Goal: Task Accomplishment & Management: Use online tool/utility

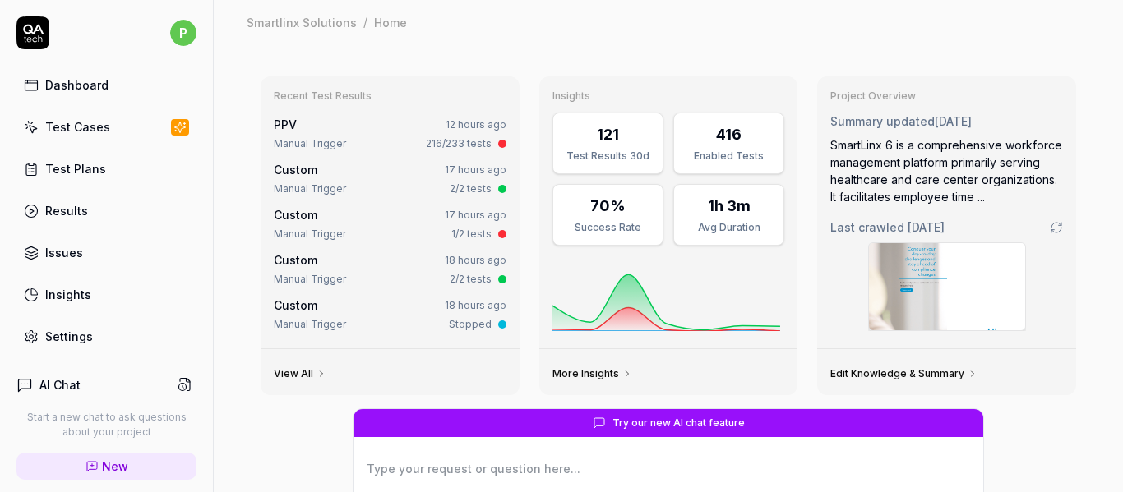
click at [88, 126] on div "Test Cases" at bounding box center [77, 126] width 65 height 17
type textarea "*"
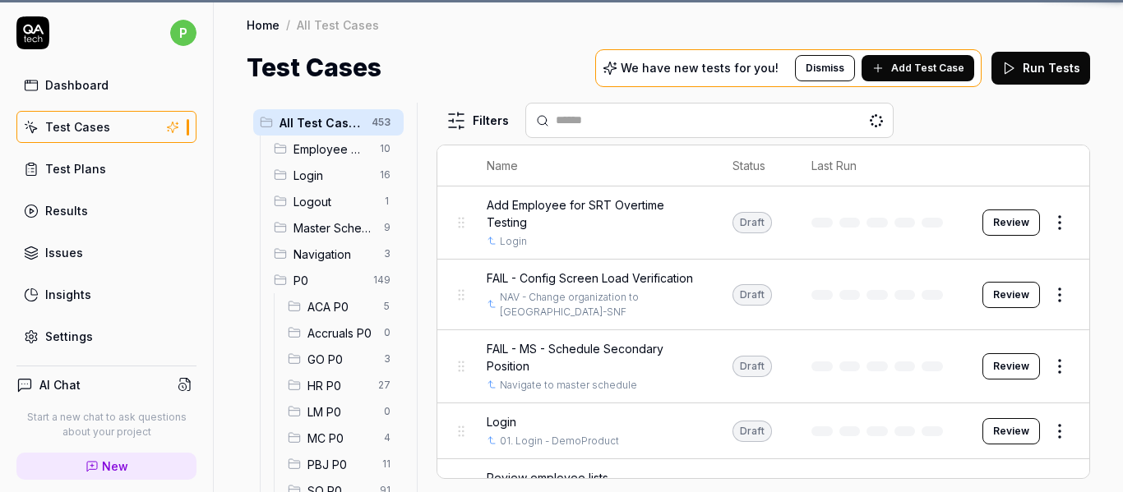
click at [92, 169] on div "Test Plans" at bounding box center [75, 168] width 61 height 17
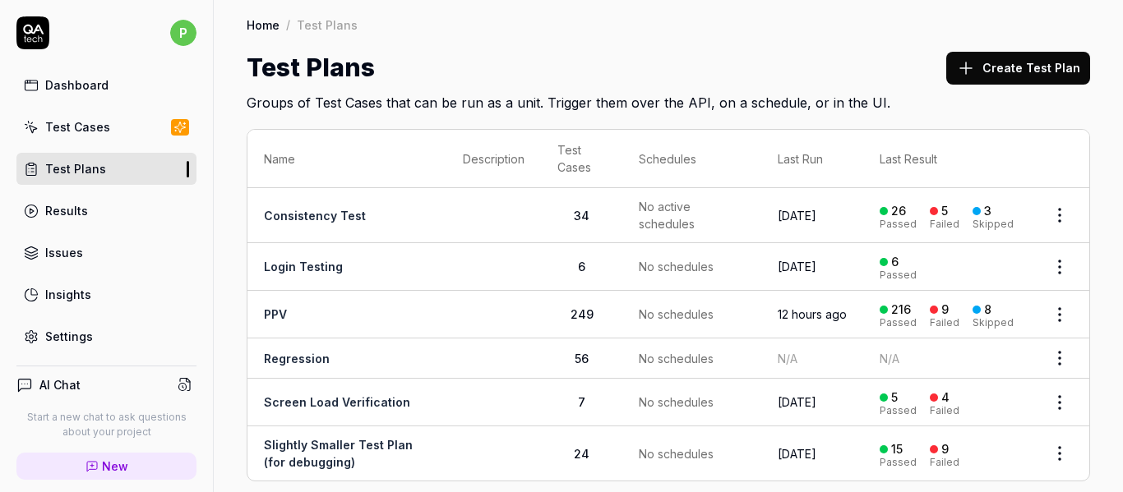
click at [287, 312] on link "PPV" at bounding box center [275, 314] width 23 height 14
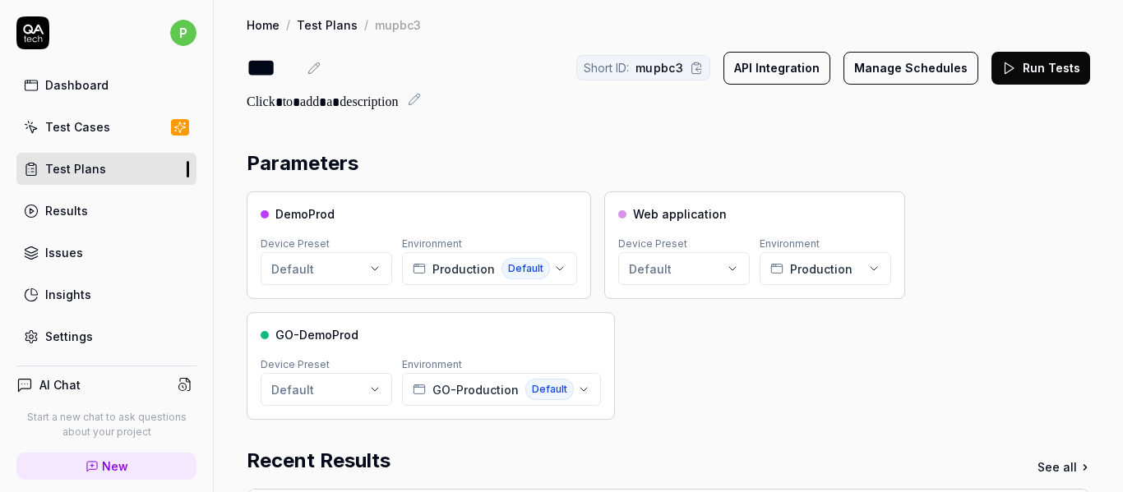
click at [1009, 76] on button "Run Tests" at bounding box center [1040, 68] width 99 height 33
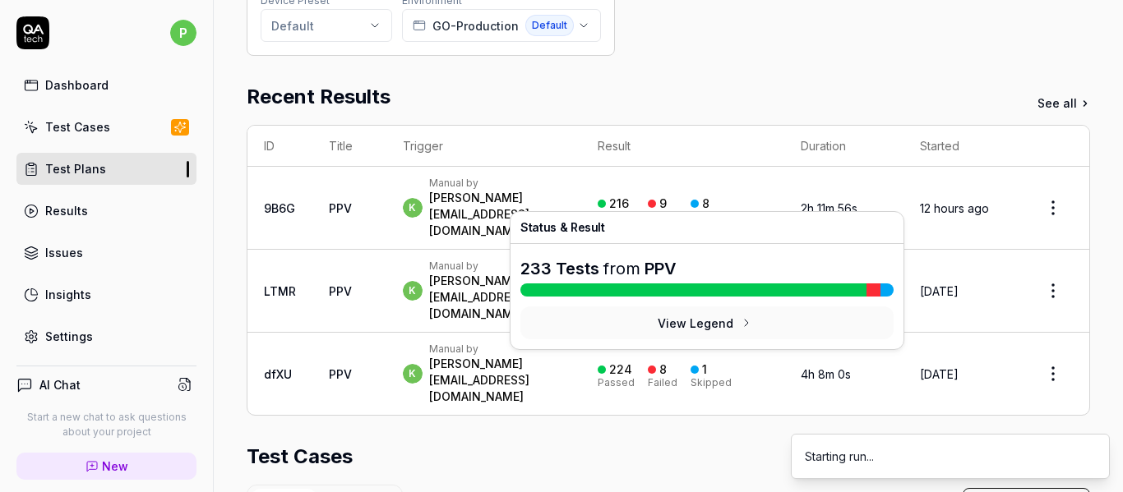
scroll to position [365, 0]
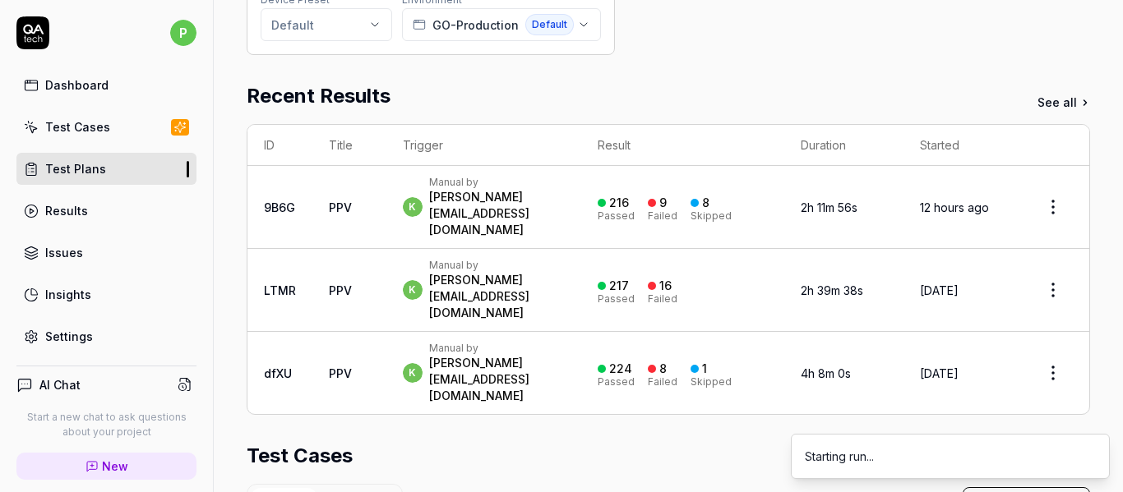
click at [450, 441] on div "Test Cases" at bounding box center [668, 456] width 843 height 30
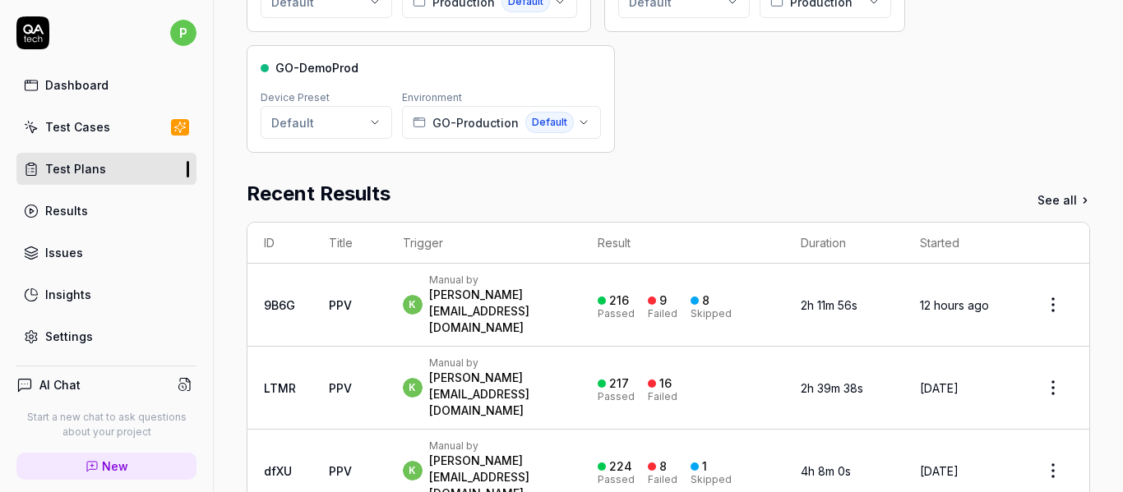
scroll to position [0, 0]
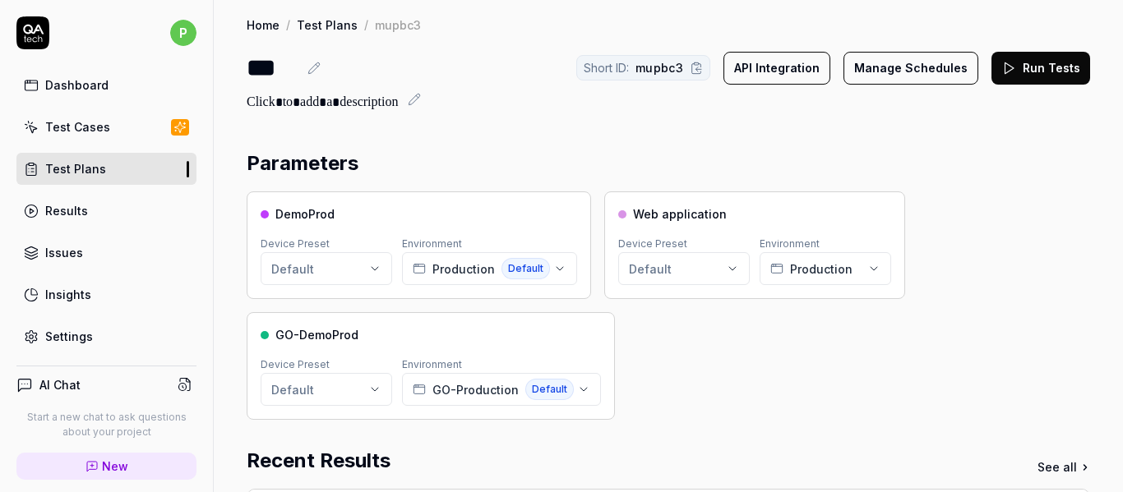
click at [76, 125] on div "Test Cases" at bounding box center [77, 126] width 65 height 17
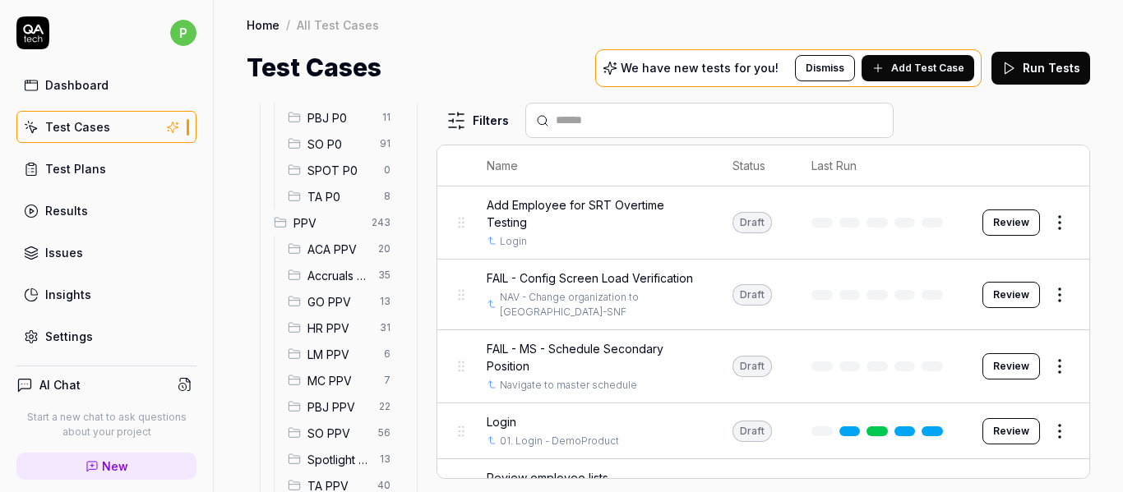
scroll to position [288, 0]
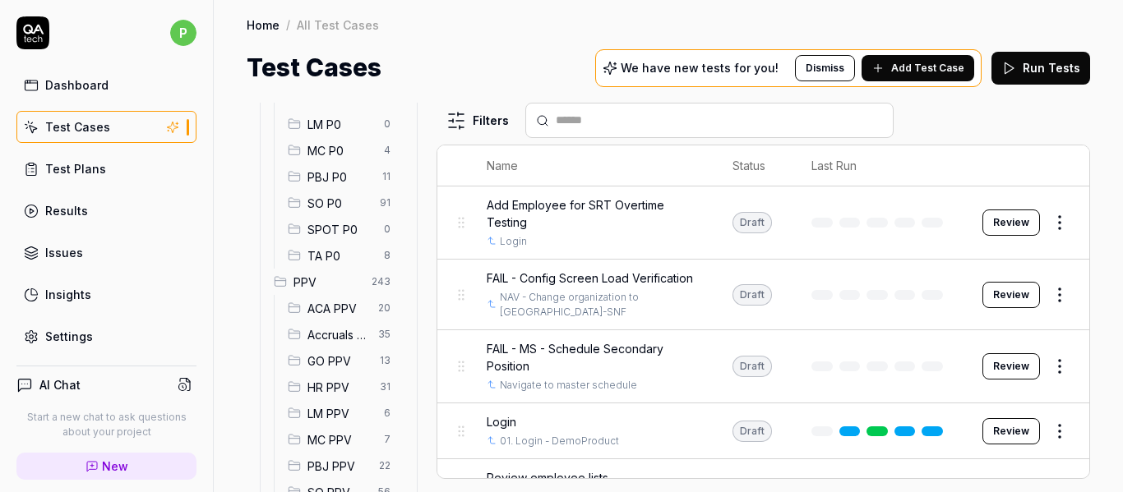
click at [328, 276] on span "PPV" at bounding box center [327, 282] width 68 height 17
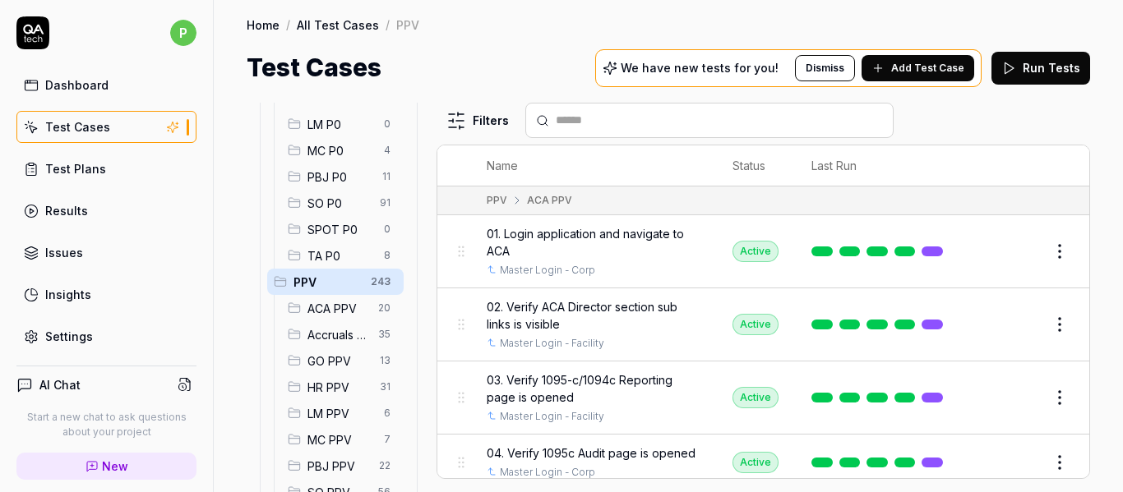
click at [374, 283] on html "p Dashboard Test Cases Test Plans Results Issues Insights Settings AI Chat Star…" at bounding box center [561, 246] width 1123 height 492
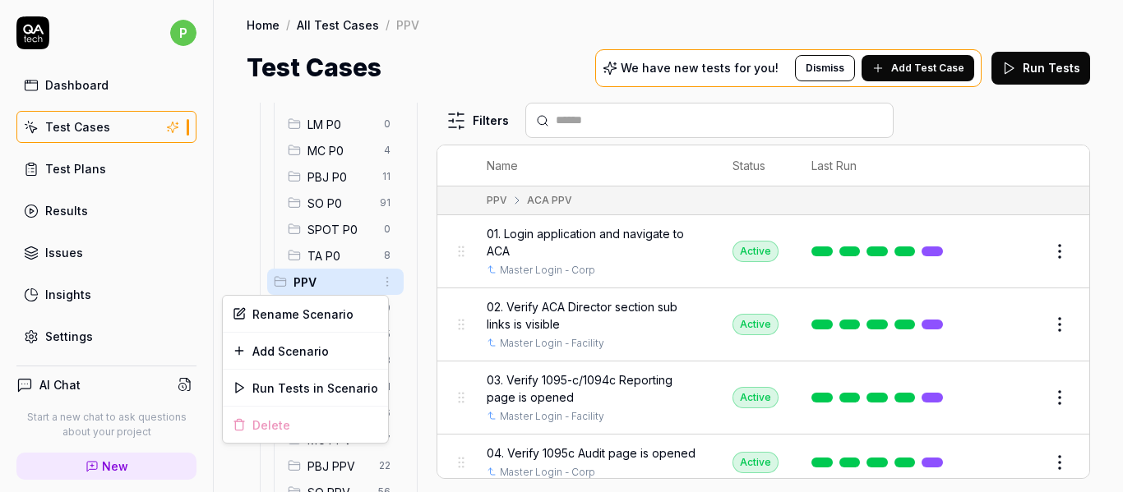
click at [326, 288] on html "p Dashboard Test Cases Test Plans Results Issues Insights Settings AI Chat Star…" at bounding box center [561, 246] width 1123 height 492
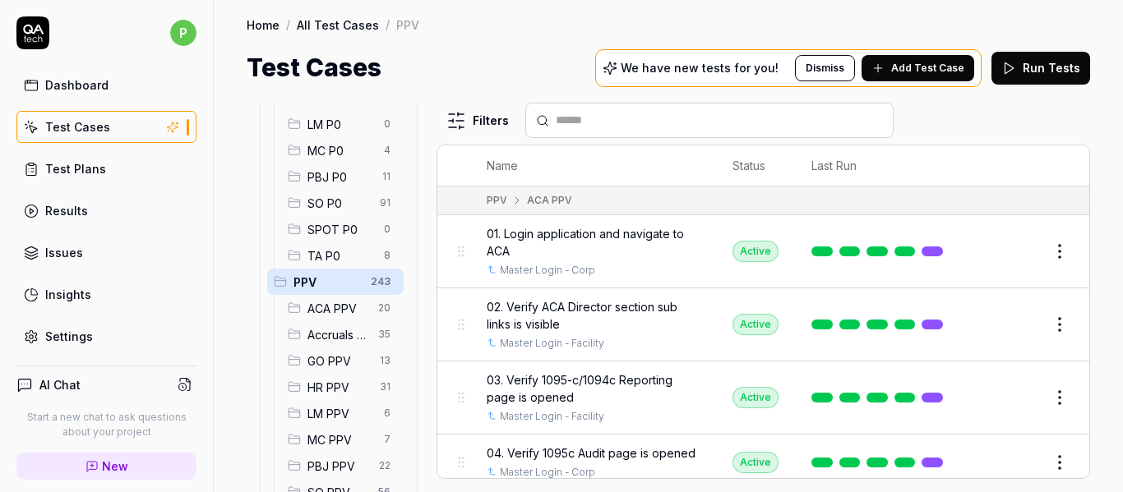
click at [316, 281] on span "PPV" at bounding box center [326, 282] width 67 height 17
click at [95, 178] on link "Test Plans" at bounding box center [106, 169] width 180 height 32
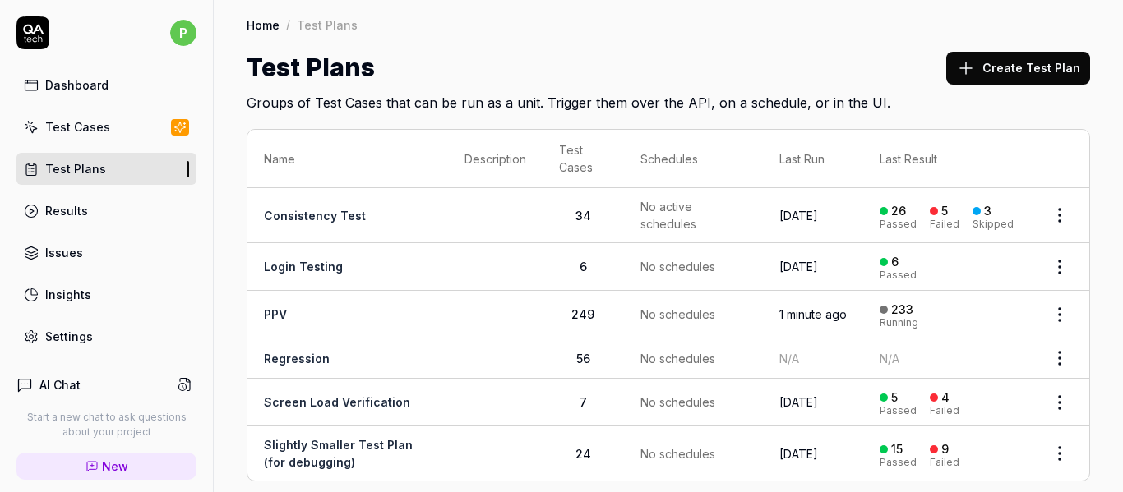
click at [274, 314] on link "PPV" at bounding box center [275, 314] width 23 height 14
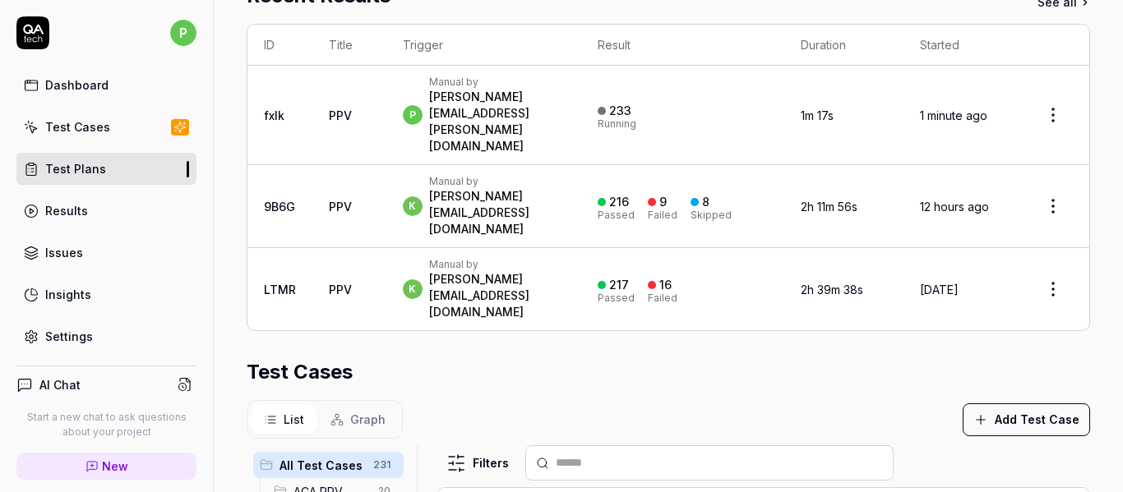
scroll to position [454, 0]
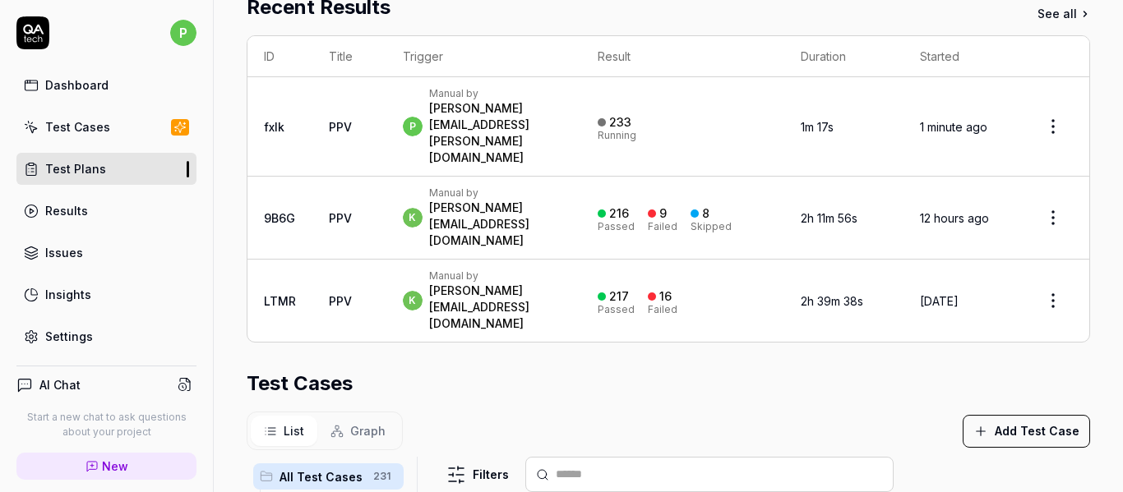
click at [440, 105] on td "p Manual by purnodaya.venna@smartlinx.com" at bounding box center [484, 126] width 196 height 99
click at [260, 127] on td "fxIk" at bounding box center [279, 126] width 65 height 99
click at [542, 127] on div "[PERSON_NAME][EMAIL_ADDRESS][PERSON_NAME][DOMAIN_NAME]" at bounding box center [497, 133] width 136 height 66
click at [541, 127] on div "[PERSON_NAME][EMAIL_ADDRESS][PERSON_NAME][DOMAIN_NAME]" at bounding box center [497, 133] width 136 height 66
click at [243, 123] on div "Parameters DemoProd Device Preset Default Environment Production Default Web ap…" at bounding box center [668, 290] width 909 height 1222
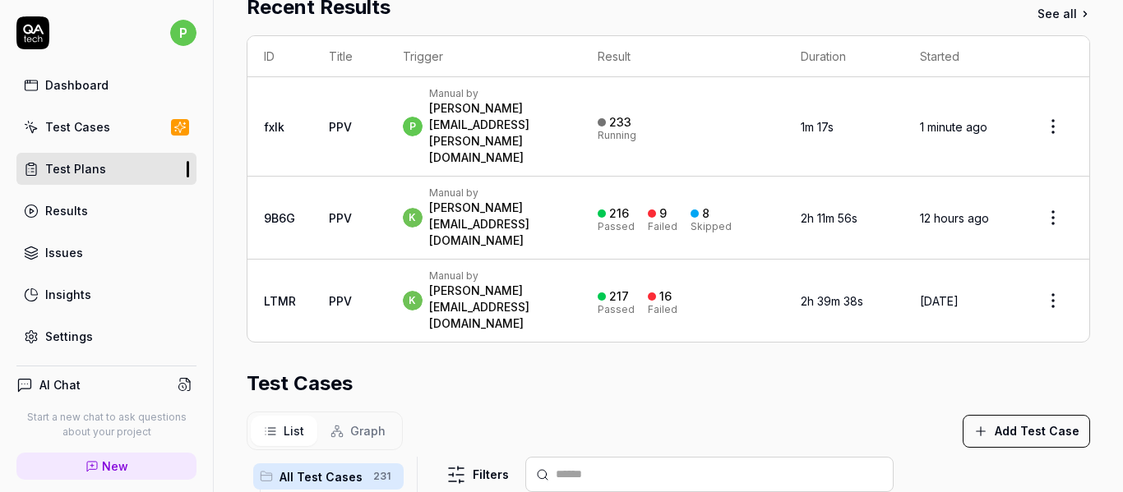
scroll to position [412, 0]
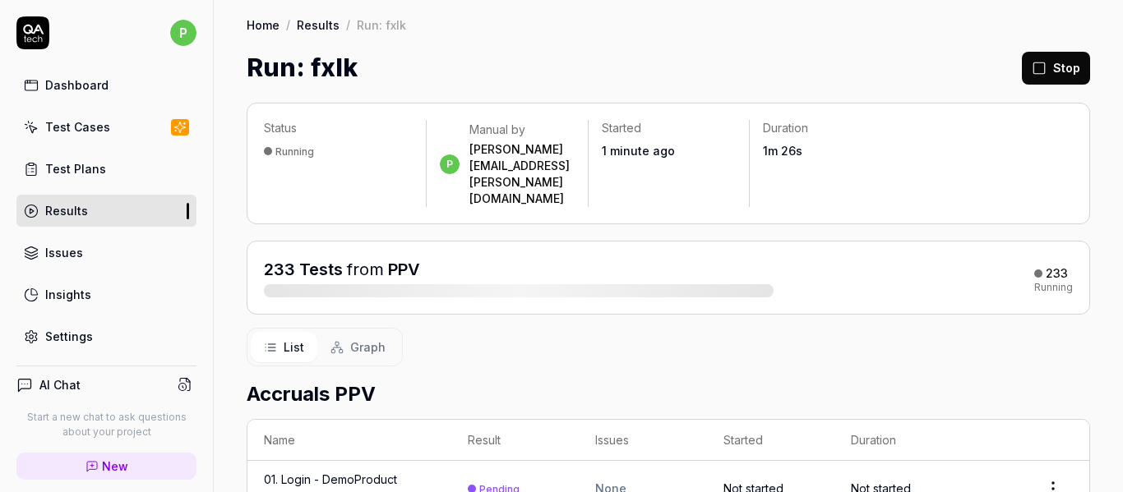
click at [331, 260] on span "233 Tests" at bounding box center [303, 270] width 79 height 20
click at [295, 260] on span "233 Tests" at bounding box center [303, 270] width 79 height 20
click at [552, 241] on div "233 Tests from PPV 233 Running" at bounding box center [668, 278] width 843 height 74
click at [333, 65] on h1 "Run: fxIk" at bounding box center [302, 67] width 111 height 37
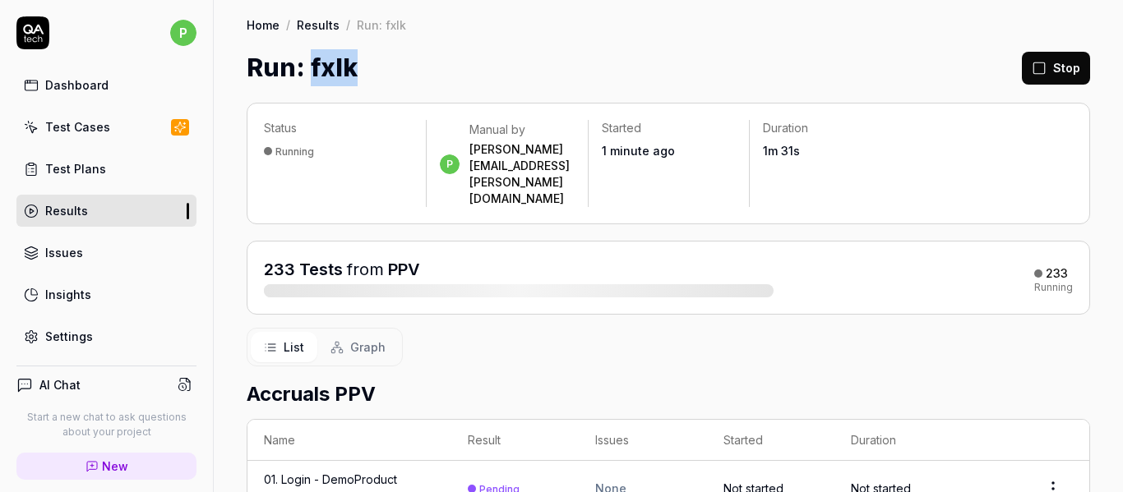
click at [333, 65] on h1 "Run: fxIk" at bounding box center [302, 67] width 111 height 37
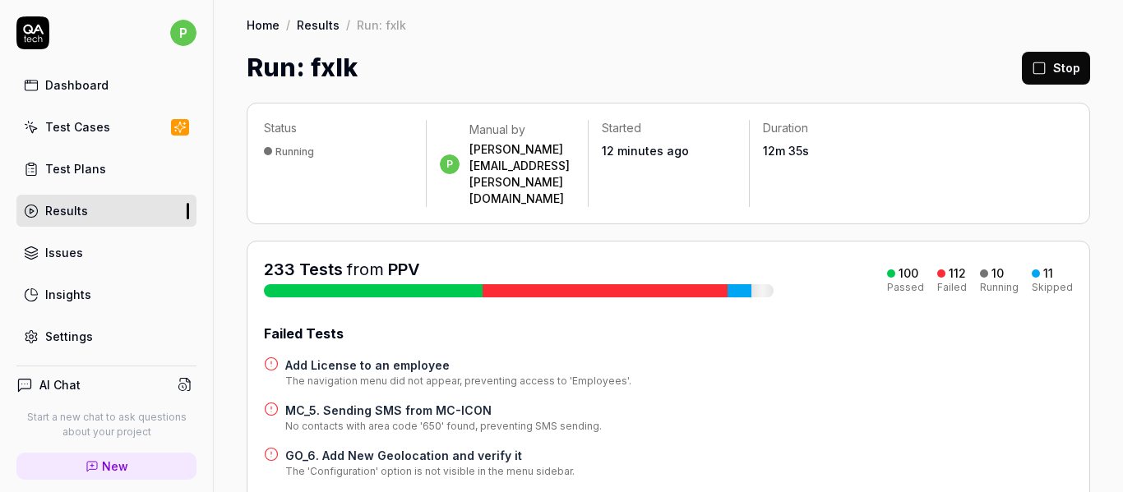
click at [812, 324] on div "Failed Tests" at bounding box center [668, 334] width 809 height 20
click at [329, 72] on h1 "Run: fxIk" at bounding box center [302, 67] width 111 height 37
copy h1 "fxIk"
click at [1047, 357] on div "Add License to an employee The navigation menu did not appear, preventing acces…" at bounding box center [668, 373] width 809 height 32
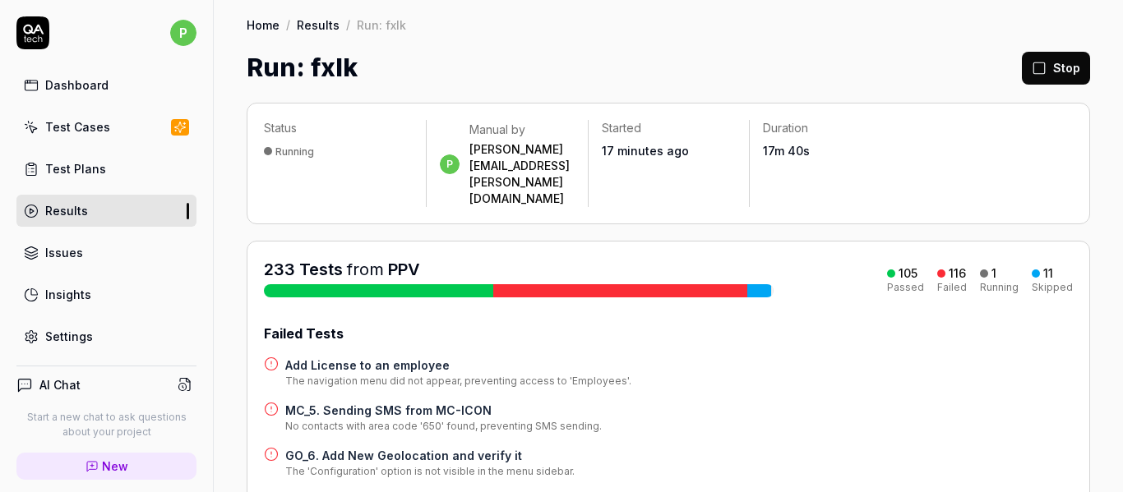
click at [846, 58] on div "Run: fxIk Stop" at bounding box center [668, 67] width 843 height 37
click at [960, 402] on div "MC_5. Sending SMS from MC-ICON No contacts with area code '650' found, preventi…" at bounding box center [668, 418] width 809 height 32
click at [727, 402] on div "MC_5. Sending SMS from MC-ICON No contacts with area code '650' found, preventi…" at bounding box center [668, 418] width 809 height 32
click at [764, 72] on div "Run: fxIk Stop" at bounding box center [668, 67] width 843 height 37
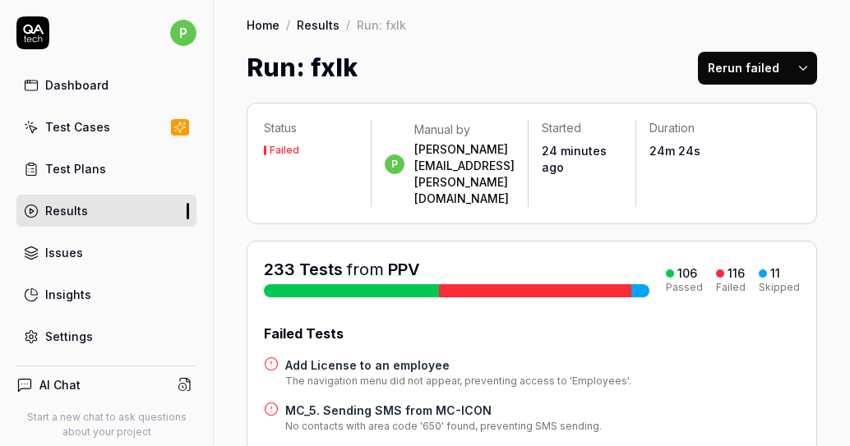
click at [711, 76] on button "Rerun failed" at bounding box center [743, 68] width 91 height 33
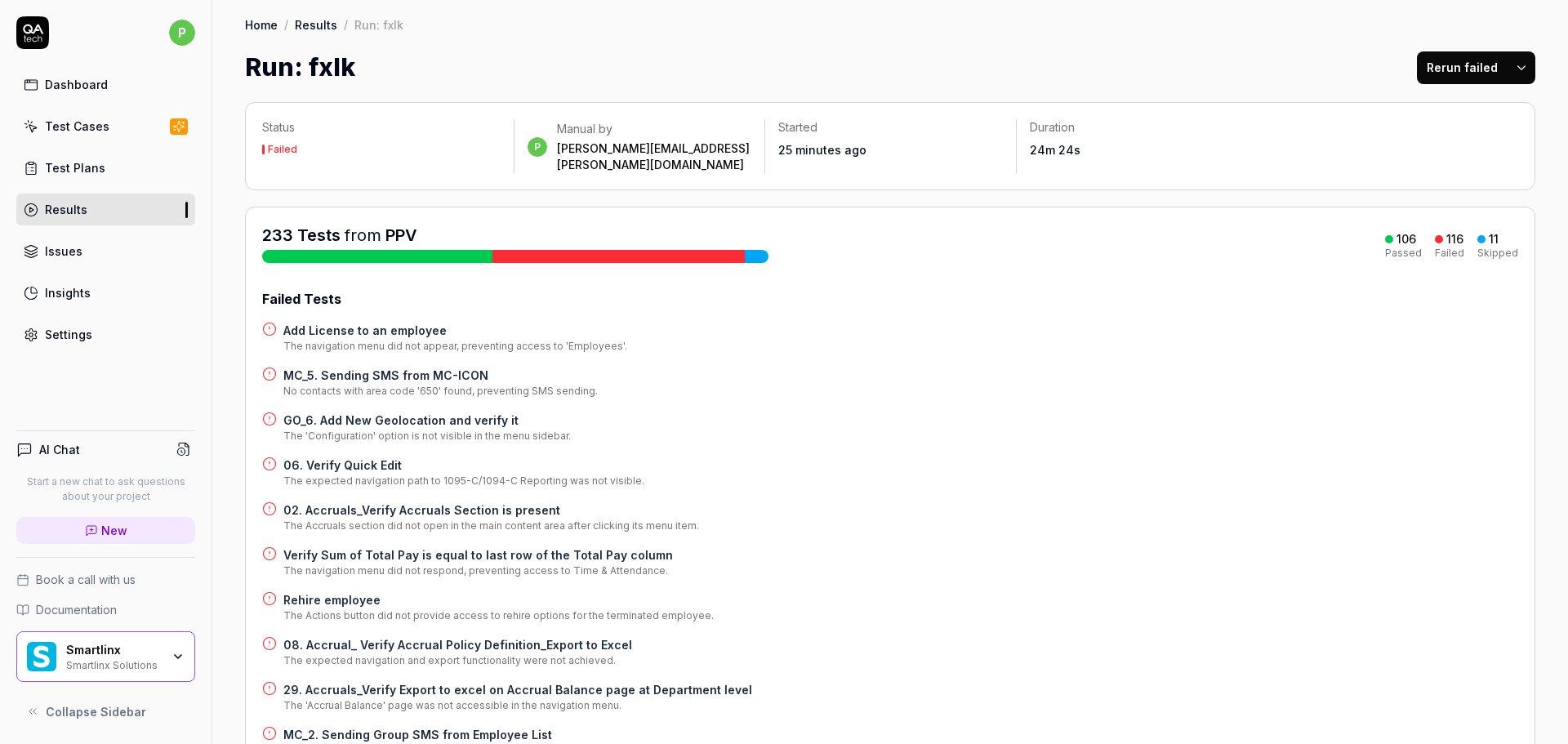
click at [1115, 71] on button "Rerun failed" at bounding box center [1462, 68] width 90 height 33
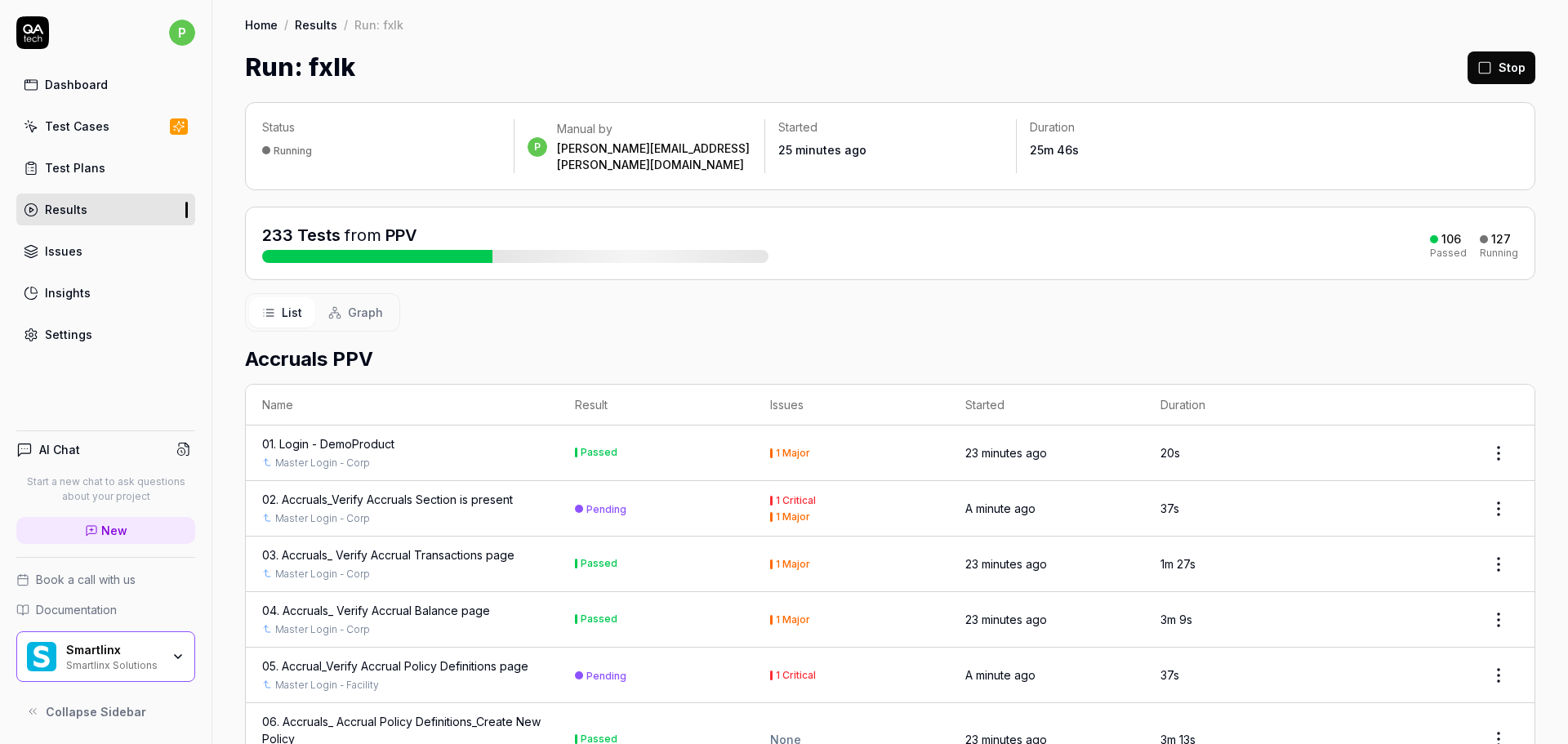
click at [768, 311] on div "List Graph" at bounding box center [890, 312] width 1291 height 39
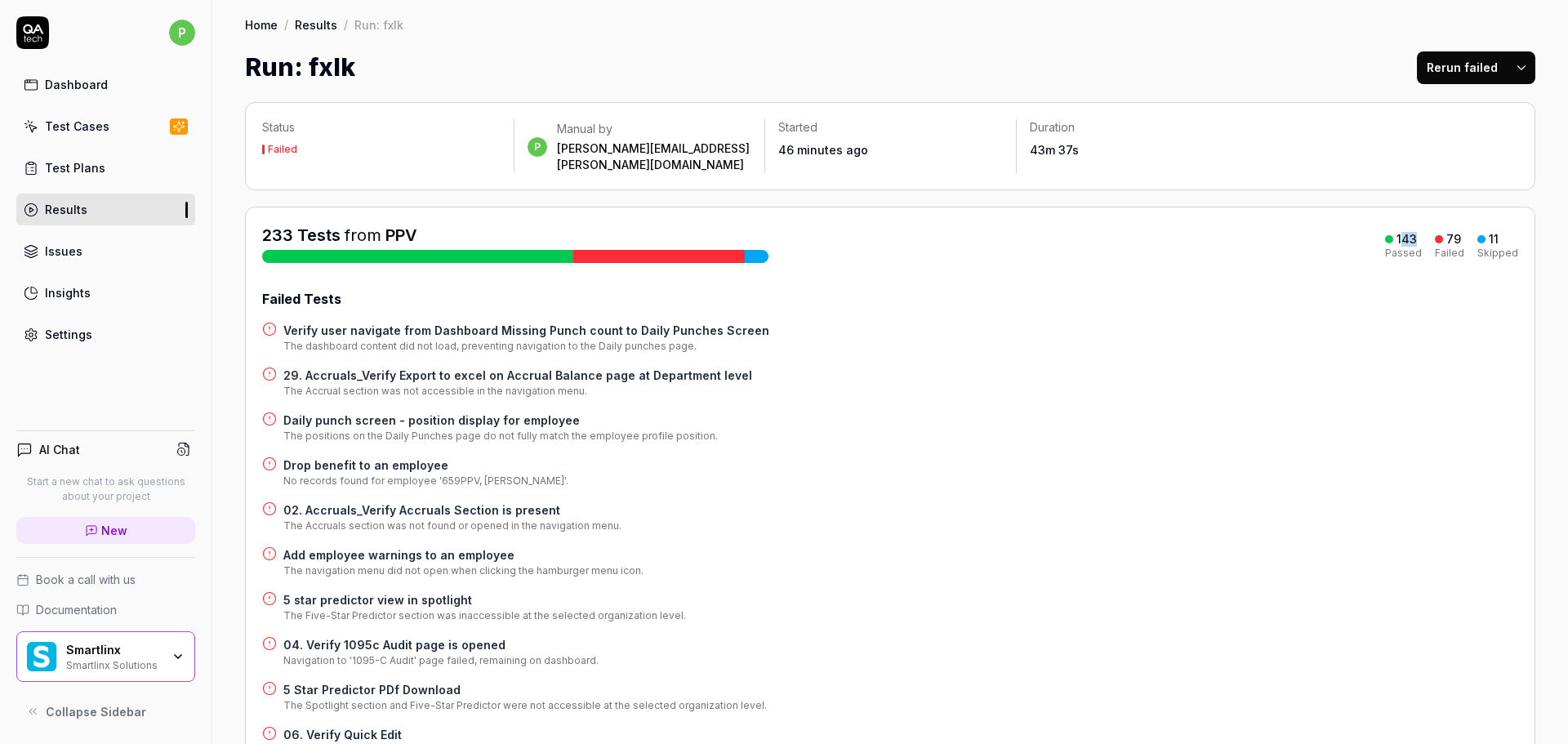
drag, startPoint x: 1396, startPoint y: 222, endPoint x: 1411, endPoint y: 222, distance: 15.0
click at [1411, 231] on div "143" at bounding box center [1407, 238] width 21 height 15
click at [1420, 72] on button "Rerun failed" at bounding box center [1462, 68] width 90 height 33
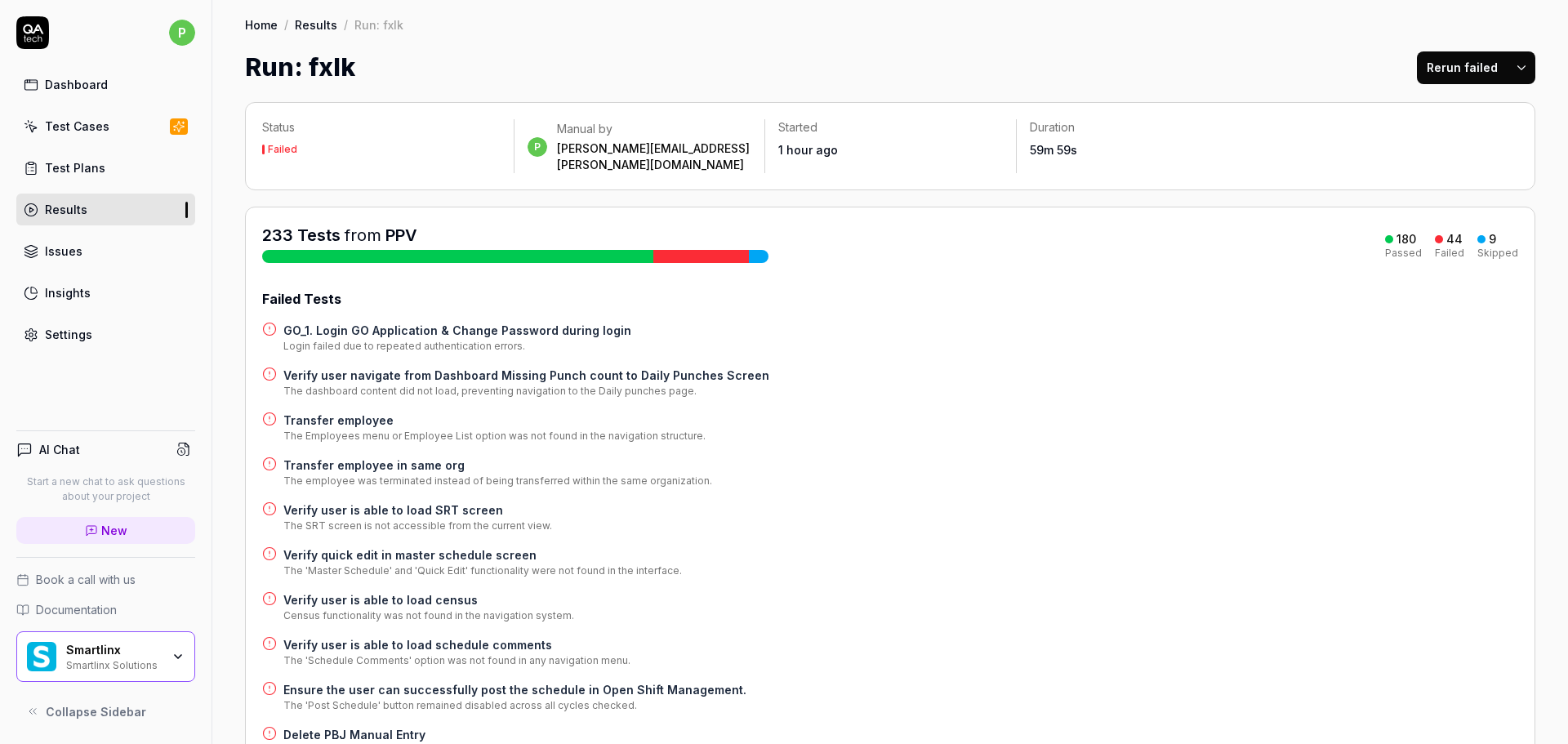
click at [1453, 75] on button "Rerun failed" at bounding box center [1462, 68] width 90 height 33
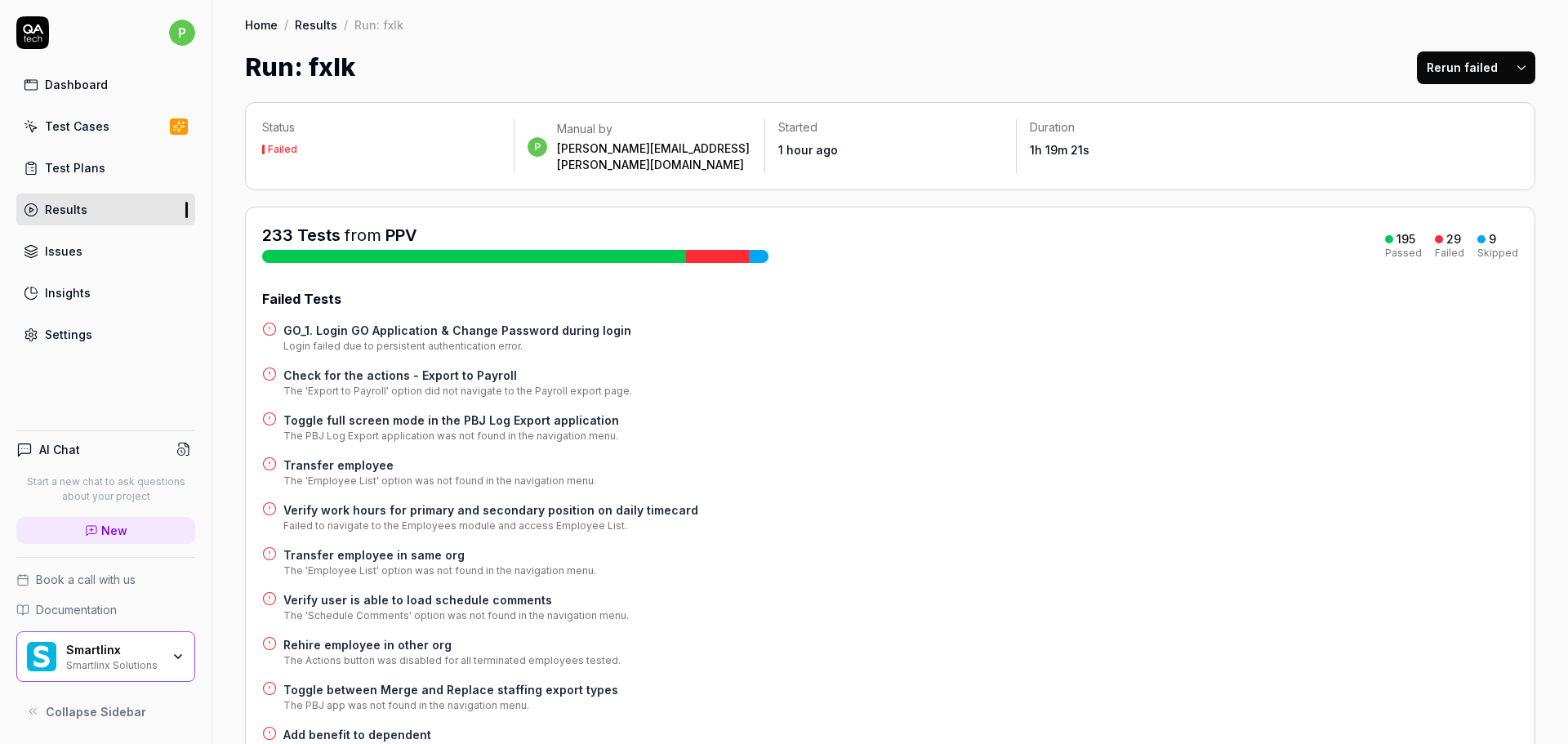
click at [1439, 70] on button "Rerun failed" at bounding box center [1462, 68] width 90 height 33
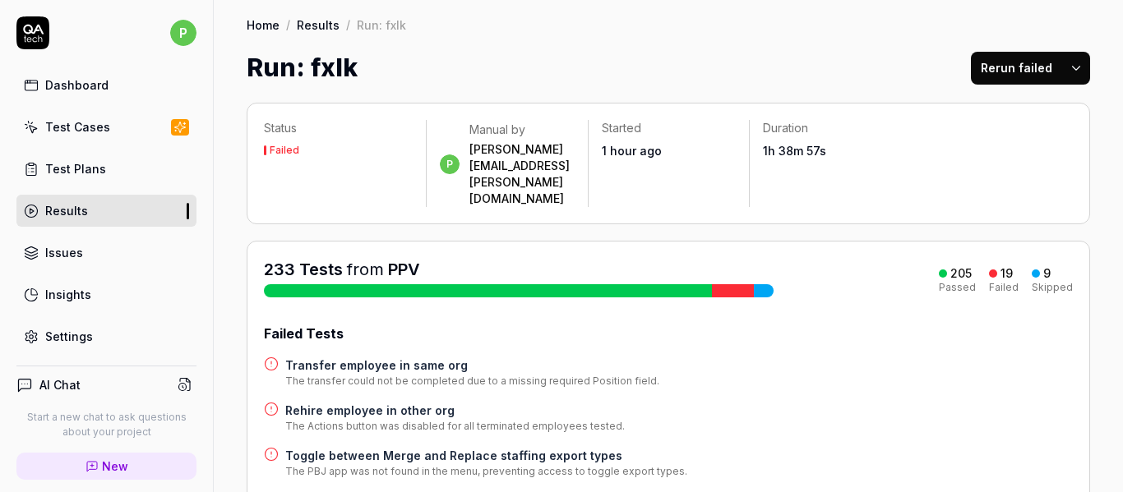
click at [1064, 65] on html "p Dashboard Test Cases Test Plans Results Issues Insights Settings AI Chat Star…" at bounding box center [561, 246] width 1123 height 492
click at [839, 60] on html "p Dashboard Test Cases Test Plans Results Issues Insights Settings AI Chat Star…" at bounding box center [561, 246] width 1123 height 492
click at [977, 74] on button "Rerun failed" at bounding box center [1016, 68] width 91 height 33
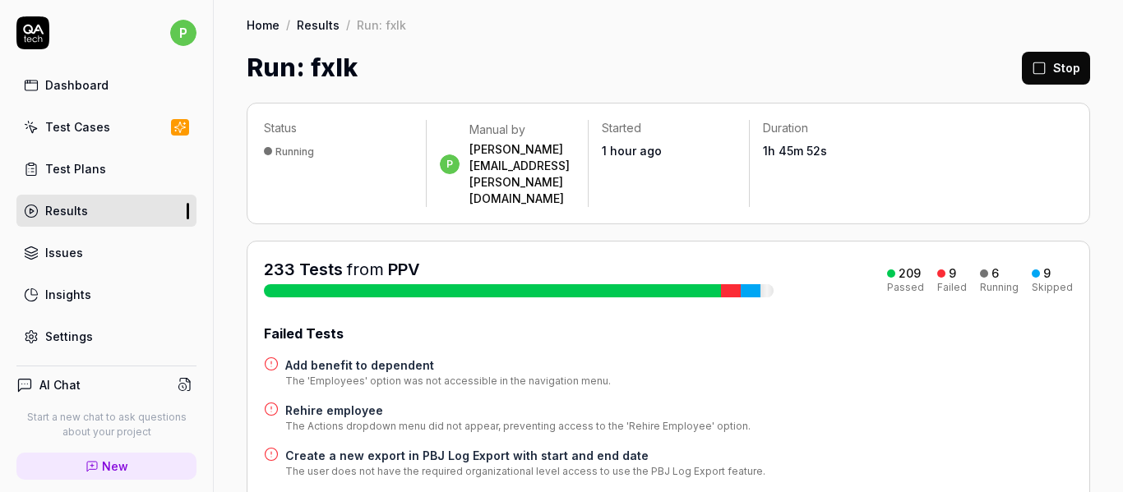
drag, startPoint x: 871, startPoint y: 411, endPoint x: 968, endPoint y: 408, distance: 96.2
click at [968, 447] on div "Create a new export in PBJ Log Export with start and end date The user does not…" at bounding box center [668, 463] width 809 height 32
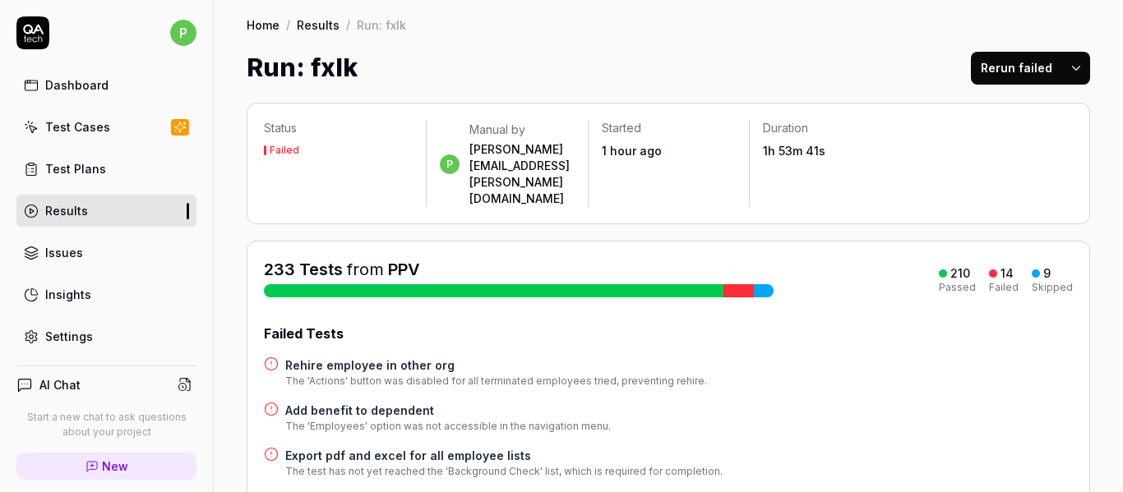
click at [994, 70] on button "Rerun failed" at bounding box center [1016, 68] width 91 height 33
click at [978, 357] on div "Rehire employee in other org The 'Actions' button was disabled for all terminat…" at bounding box center [668, 373] width 809 height 32
click at [993, 65] on button "Rerun failed" at bounding box center [1016, 68] width 91 height 33
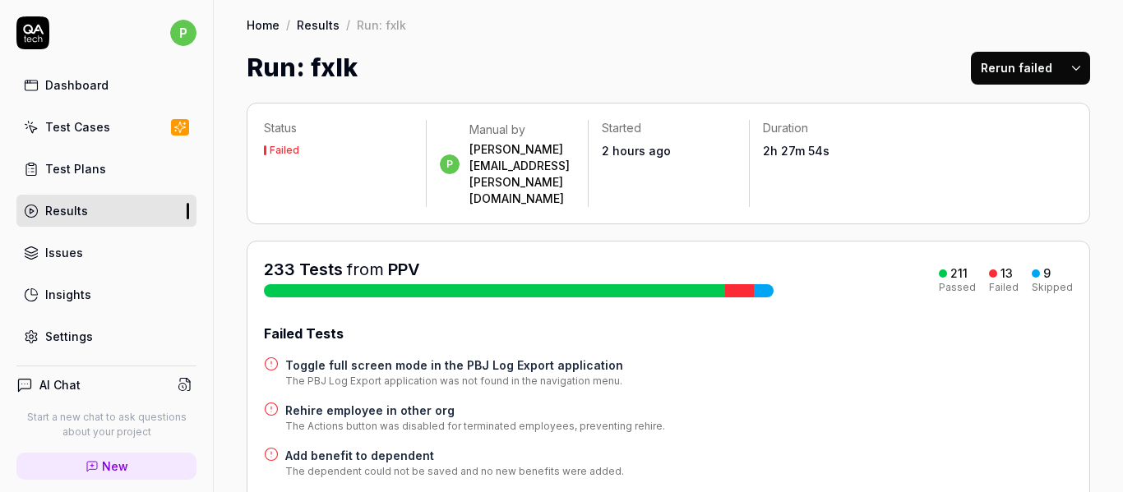
click at [829, 150] on time "2h 27m 54s" at bounding box center [796, 151] width 67 height 14
copy time "2h 27m 54s"
